Goal: Task Accomplishment & Management: Manage account settings

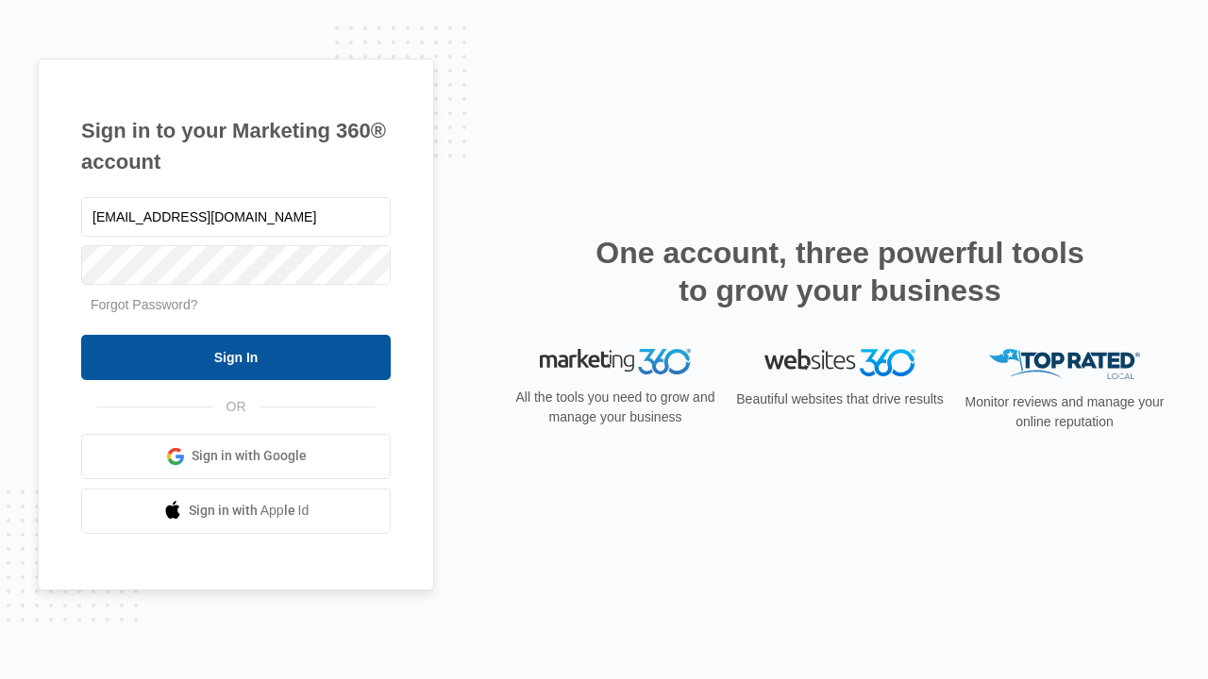
click at [236, 357] on input "Sign In" at bounding box center [235, 357] width 309 height 45
